Goal: Book appointment/travel/reservation

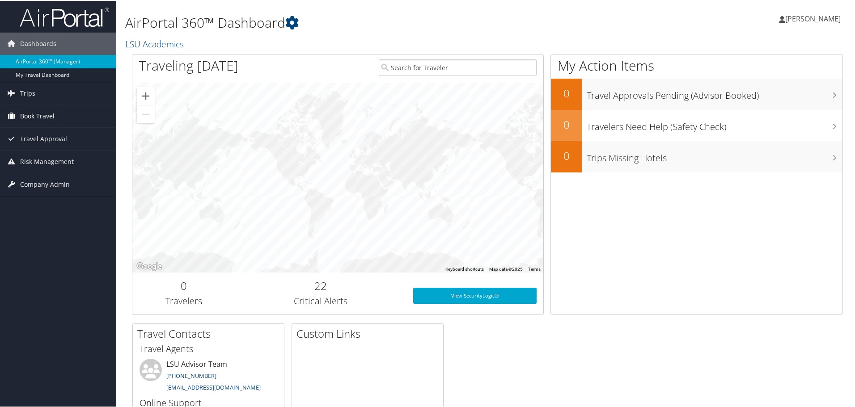
click at [47, 118] on span "Book Travel" at bounding box center [37, 115] width 34 height 22
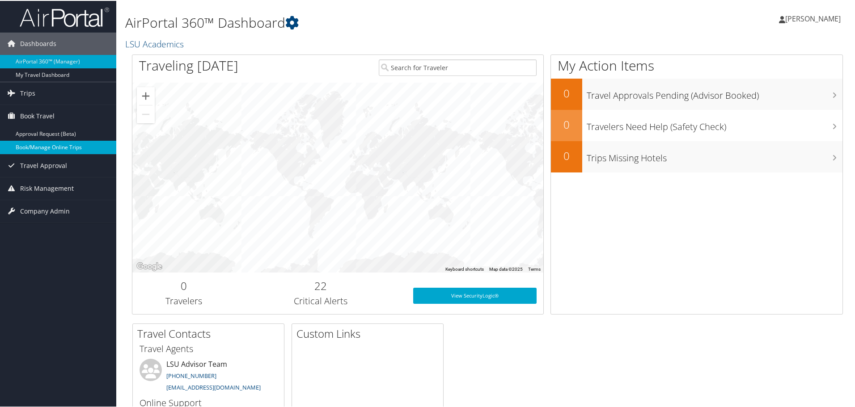
click at [45, 148] on link "Book/Manage Online Trips" at bounding box center [58, 146] width 116 height 13
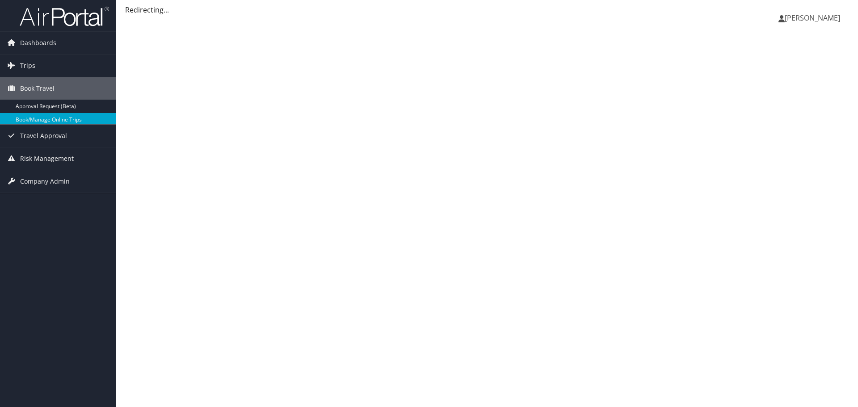
click at [826, 16] on span "[PERSON_NAME]" at bounding box center [812, 18] width 55 height 10
